Goal: Transaction & Acquisition: Book appointment/travel/reservation

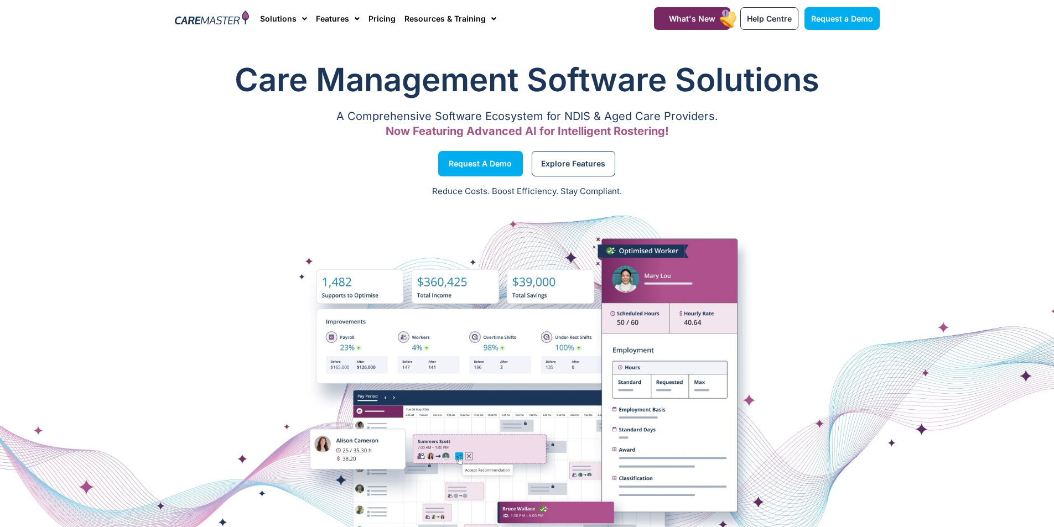
drag, startPoint x: 117, startPoint y: 144, endPoint x: 491, endPoint y: 83, distance: 378.9
click at [118, 144] on section "Request a Demo Explore Features" at bounding box center [527, 164] width 1054 height 42
drag, startPoint x: 1054, startPoint y: 0, endPoint x: 736, endPoint y: 159, distance: 355.2
click at [736, 159] on div "Explore Features" at bounding box center [706, 164] width 358 height 42
click at [140, 129] on section "Care Management Software Solutions A Comprehensive Software Ecosystem for NDIS …" at bounding box center [527, 100] width 1054 height 97
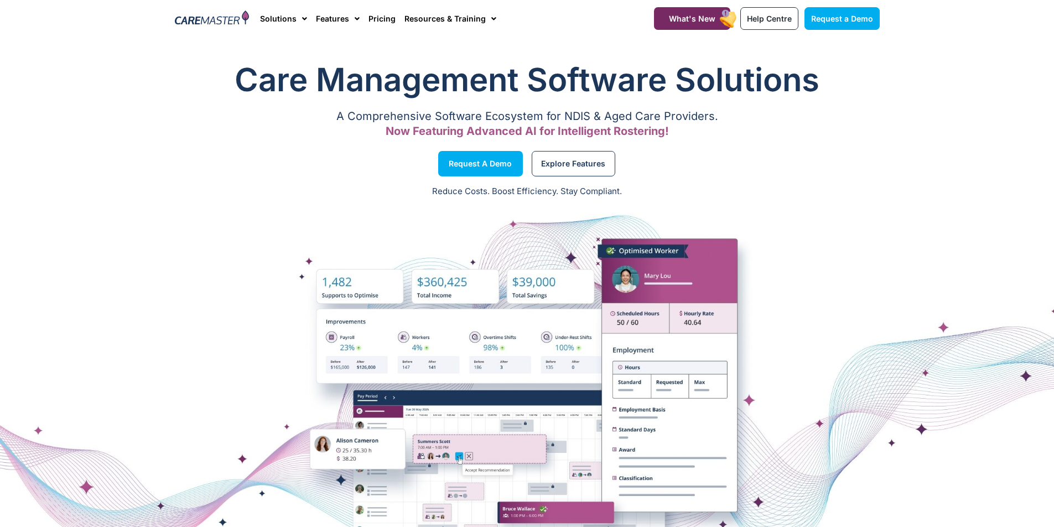
click at [296, 17] on span "Menu" at bounding box center [301, 18] width 11 height 19
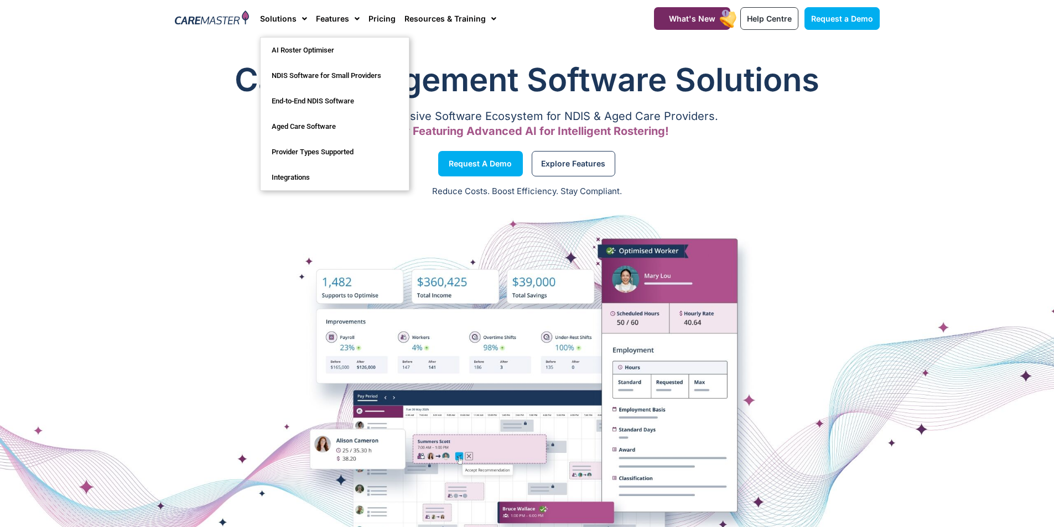
click at [897, 162] on section "Request a Demo Explore Features" at bounding box center [527, 164] width 1054 height 42
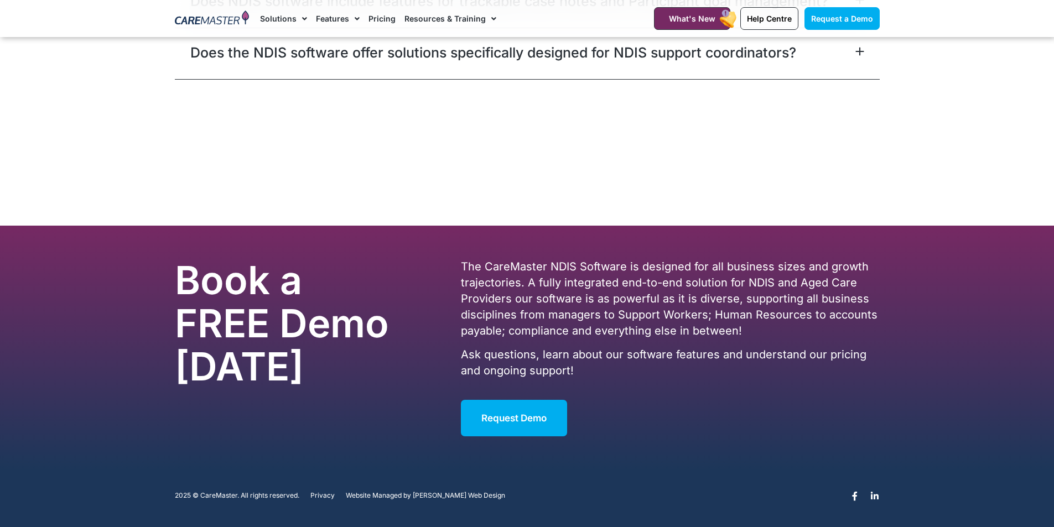
scroll to position [6808, 0]
